Goal: Browse casually

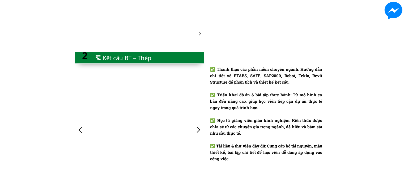
scroll to position [664, 0]
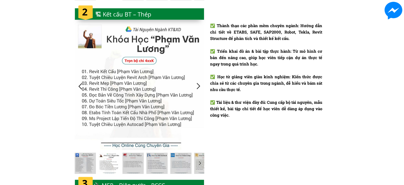
click at [199, 85] on div at bounding box center [198, 86] width 9 height 9
click at [195, 84] on div at bounding box center [198, 86] width 9 height 9
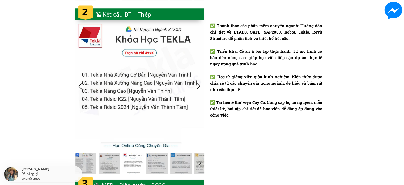
click at [198, 84] on div at bounding box center [198, 86] width 9 height 9
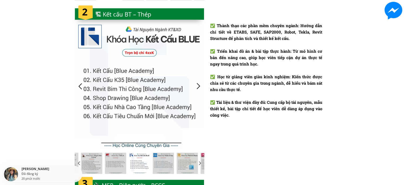
click at [198, 84] on div at bounding box center [198, 86] width 9 height 9
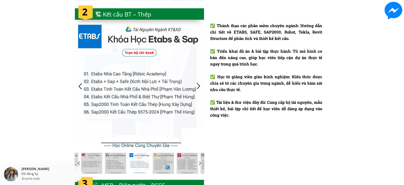
click at [198, 84] on div at bounding box center [198, 86] width 9 height 9
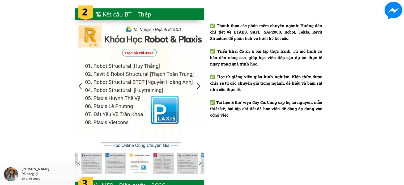
click at [198, 84] on div at bounding box center [198, 86] width 9 height 9
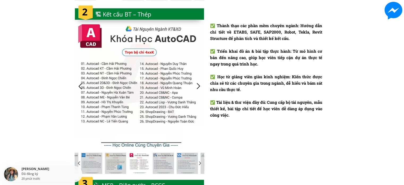
click at [198, 84] on div at bounding box center [198, 86] width 9 height 9
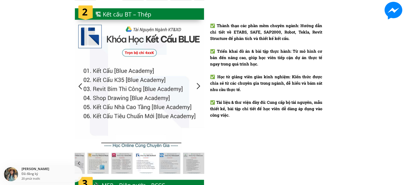
click at [198, 84] on div at bounding box center [198, 86] width 9 height 9
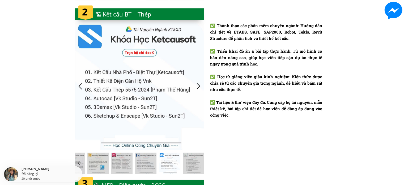
click at [198, 84] on div at bounding box center [198, 86] width 9 height 9
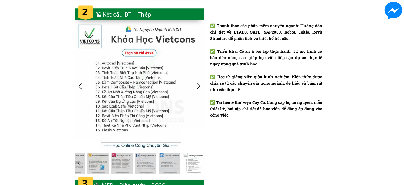
click at [198, 84] on div at bounding box center [198, 86] width 9 height 9
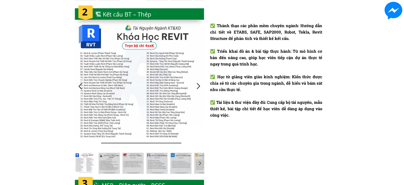
click at [76, 85] on div at bounding box center [80, 86] width 9 height 9
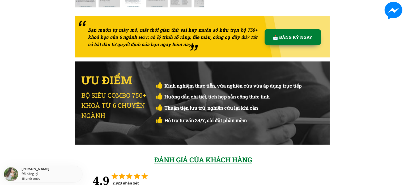
scroll to position [1493, 0]
